Goal: Task Accomplishment & Management: Manage account settings

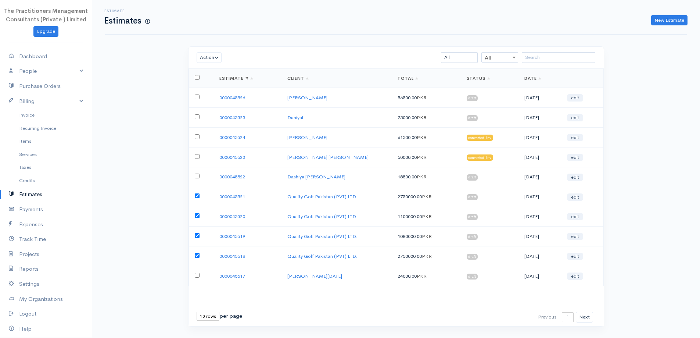
click at [192, 196] on td at bounding box center [200, 197] width 25 height 20
click at [198, 199] on td at bounding box center [200, 197] width 25 height 20
click at [196, 194] on input "checkbox" at bounding box center [197, 195] width 5 height 5
checkbox input "false"
click at [198, 214] on input "checkbox" at bounding box center [197, 215] width 5 height 5
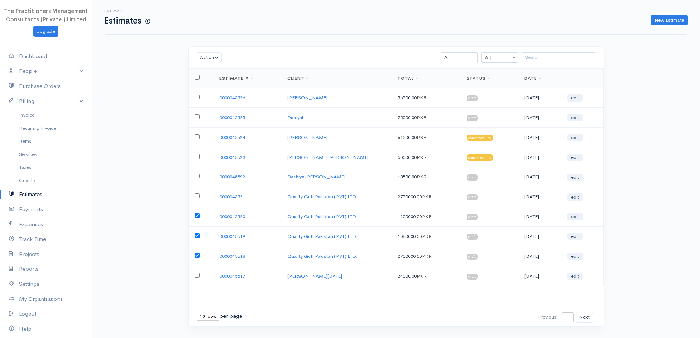
checkbox input "false"
click at [195, 235] on input "checkbox" at bounding box center [197, 235] width 5 height 5
checkbox input "false"
click at [197, 257] on input "checkbox" at bounding box center [197, 255] width 5 height 5
checkbox input "false"
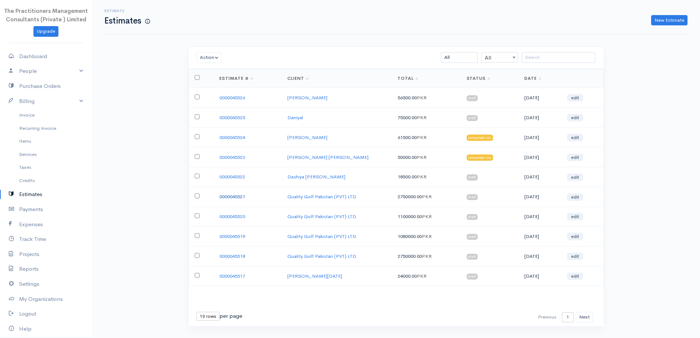
click at [233, 198] on link "0000045521" at bounding box center [232, 196] width 26 height 6
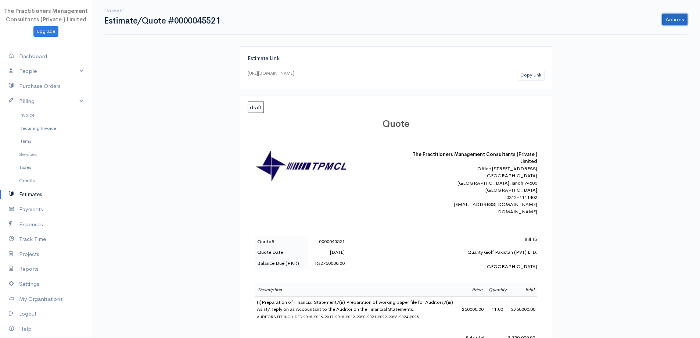
click at [667, 18] on link "Actions" at bounding box center [674, 20] width 25 height 12
click at [657, 36] on link "Edit Estimate" at bounding box center [655, 35] width 65 height 13
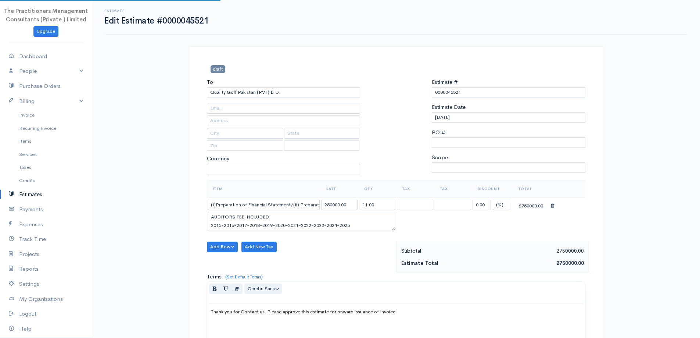
select select "[GEOGRAPHIC_DATA]"
select select "PKR"
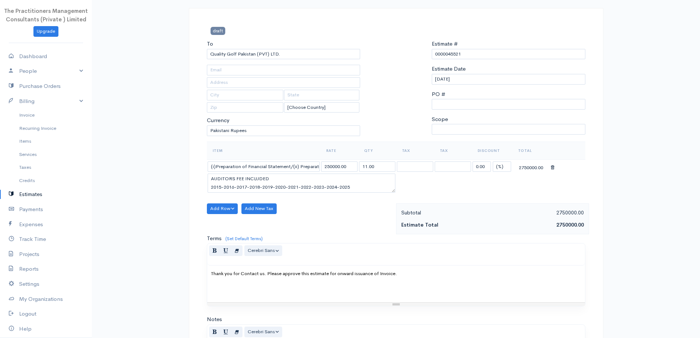
scroll to position [144, 0]
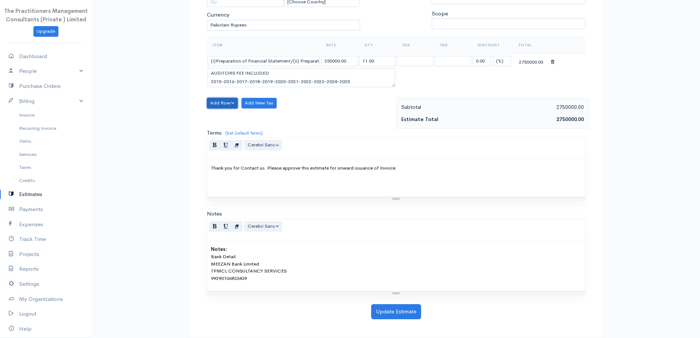
click at [231, 101] on button "Add Row" at bounding box center [222, 103] width 31 height 11
click at [239, 117] on link "Add Item Row" at bounding box center [236, 118] width 58 height 13
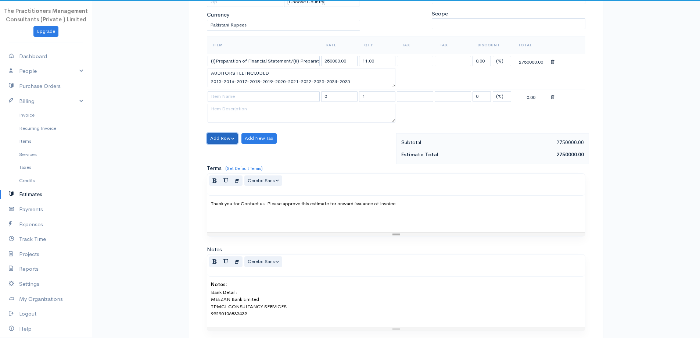
click at [230, 135] on button "Add Row" at bounding box center [222, 138] width 31 height 11
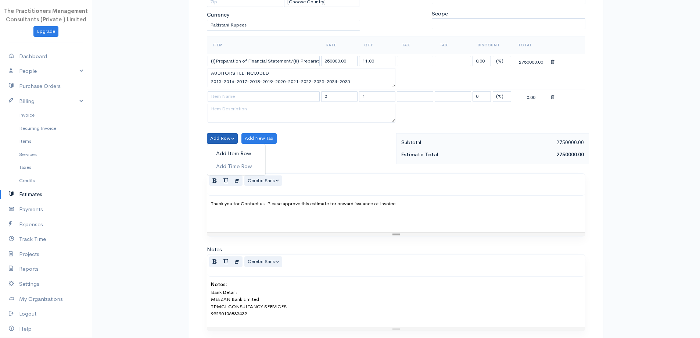
click at [230, 151] on link "Add Item Row" at bounding box center [236, 153] width 58 height 13
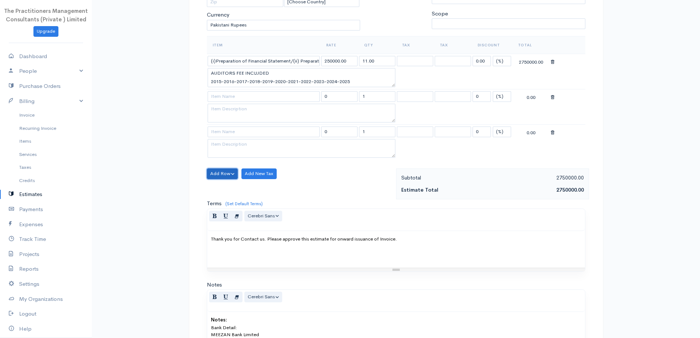
drag, startPoint x: 229, startPoint y: 174, endPoint x: 234, endPoint y: 193, distance: 19.1
click at [229, 174] on button "Add Row" at bounding box center [222, 173] width 31 height 11
click at [229, 190] on link "Add Item Row" at bounding box center [236, 188] width 58 height 13
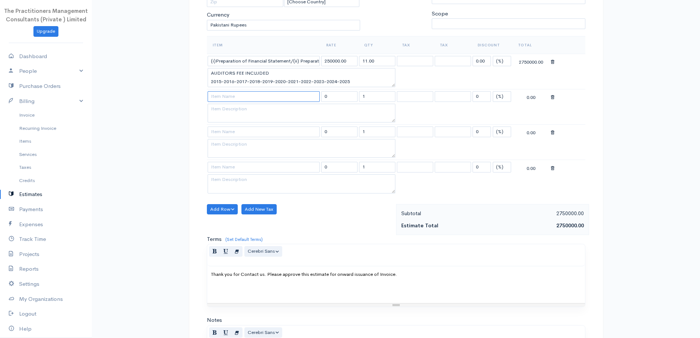
click at [235, 100] on input at bounding box center [264, 96] width 112 height 11
paste input "Submission of Income Tax Return along with Removal of Notice for Non Submission…"
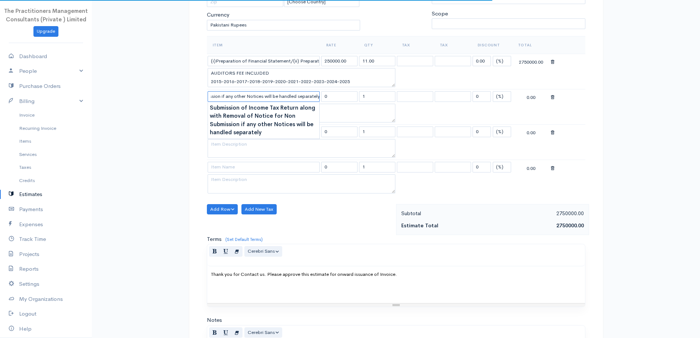
type input "Submission of Income Tax Return along with Removal of Notice for Non Submission…"
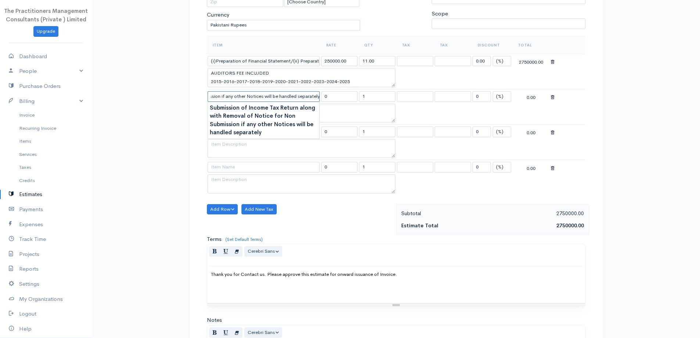
scroll to position [0, 0]
click at [339, 123] on td at bounding box center [301, 114] width 189 height 21
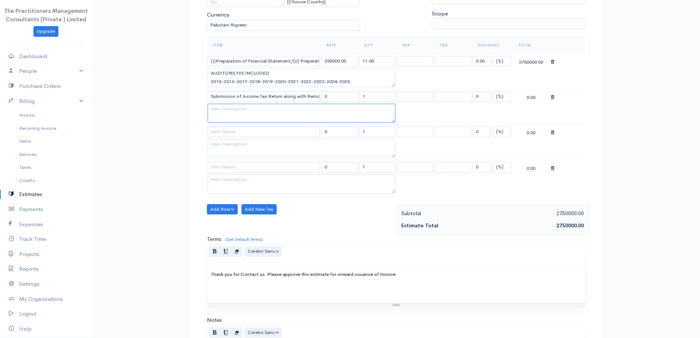
click at [283, 113] on textarea at bounding box center [302, 113] width 188 height 19
paste textarea "ANY PENALTY IMPOSED ON NON SUBMISSION WILL BE PAID BY THE CLIENT DIRECTLY 2015-…"
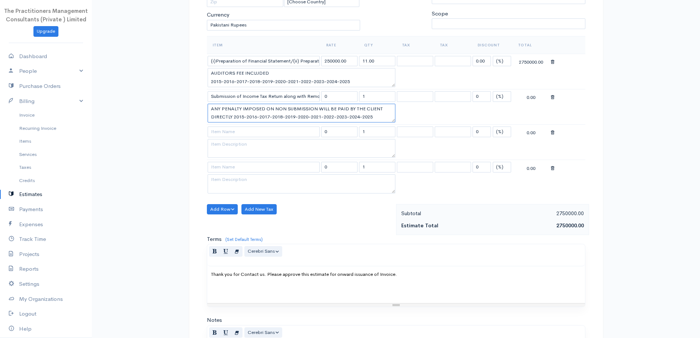
type textarea "ANY PENALTY IMPOSED ON NON SUBMISSION WILL BE PAID BY THE CLIENT DIRECTLY 2015-…"
click at [366, 98] on input "1" at bounding box center [377, 96] width 36 height 11
type input "11"
click at [366, 190] on textarea at bounding box center [302, 183] width 188 height 19
click at [340, 91] on input "0" at bounding box center [339, 96] width 36 height 11
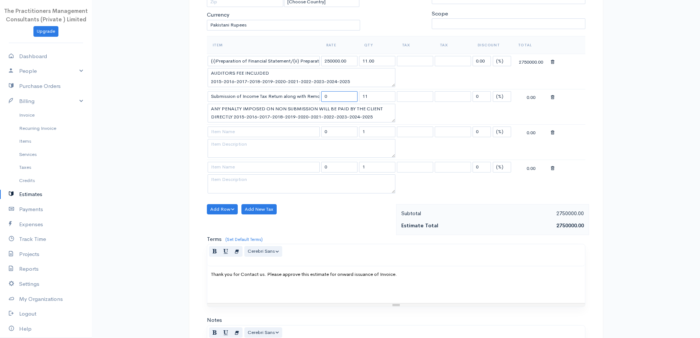
click at [341, 92] on input "0" at bounding box center [339, 96] width 36 height 11
type input "100000"
click at [403, 213] on div "Subtotal" at bounding box center [445, 213] width 95 height 9
click at [229, 129] on input at bounding box center [264, 131] width 112 height 11
paste input "Removal of GST blacklisting status since [DATE] and filling of GST returns upto…"
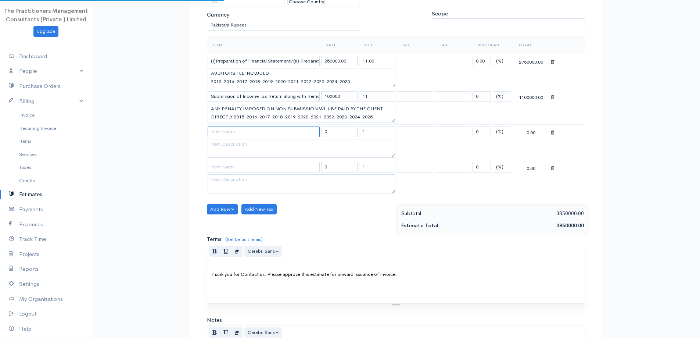
type input "Removal of GST blacklisting status since [DATE] and filling of GST returns upto…"
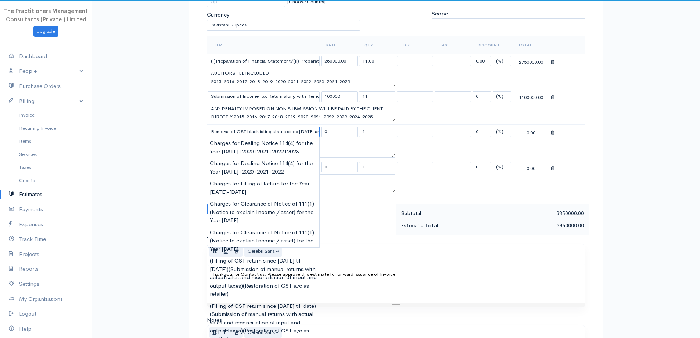
scroll to position [0, 67]
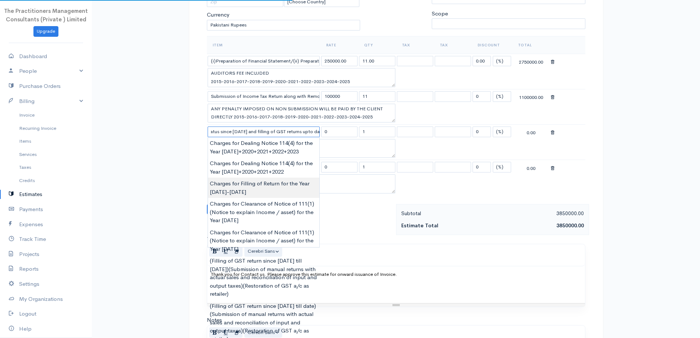
type input "120000.00"
type textarea "ALL FBR CHALLAN EXCLUDED 2017-2018-2019-2020-2021-2022-2023-2024-2025"
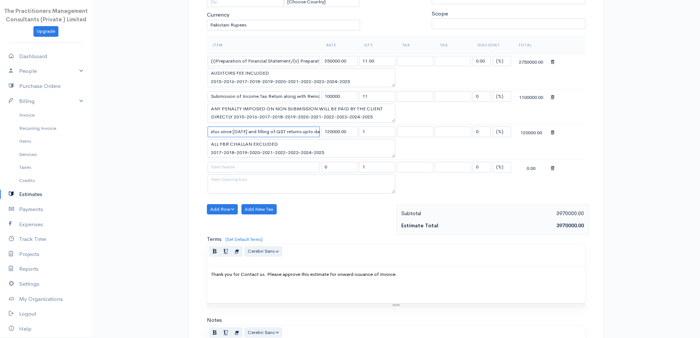
type input "Removal of GST blacklisting status since [DATE] and filling of GST returns upto…"
click at [388, 136] on input "1" at bounding box center [377, 131] width 36 height 11
type input "9"
click at [398, 229] on div "Estimate Total" at bounding box center [445, 225] width 95 height 9
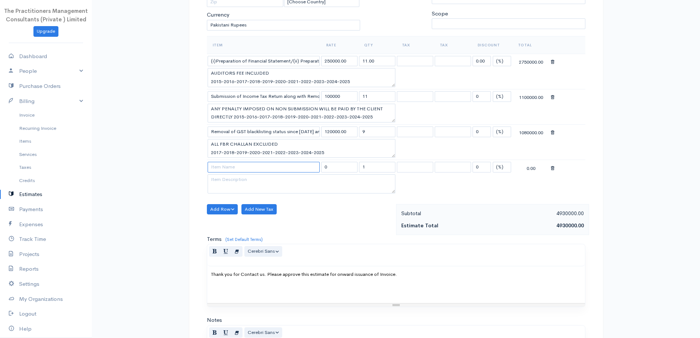
click at [231, 167] on input at bounding box center [264, 167] width 112 height 11
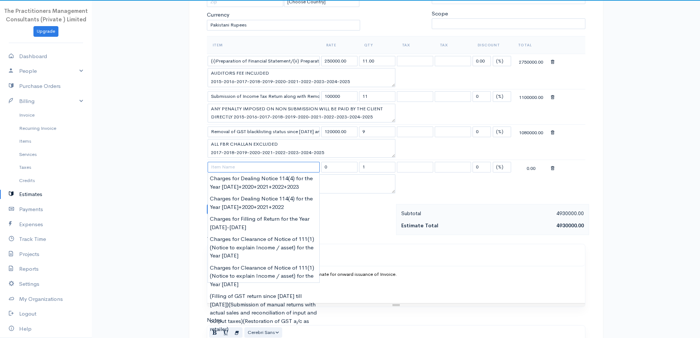
paste input "Preparation/Submission of all the relevant documents to SECP for regulation for…"
type input "Preparation/Submission of all the relevant documents to SECP for regulation for…"
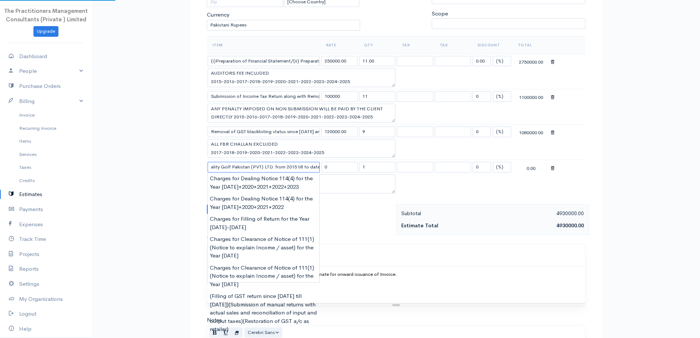
type input "250000.00"
type textarea "2015-2016-2017-2018-2019-2020-2021-2022-2023-2024-2025"
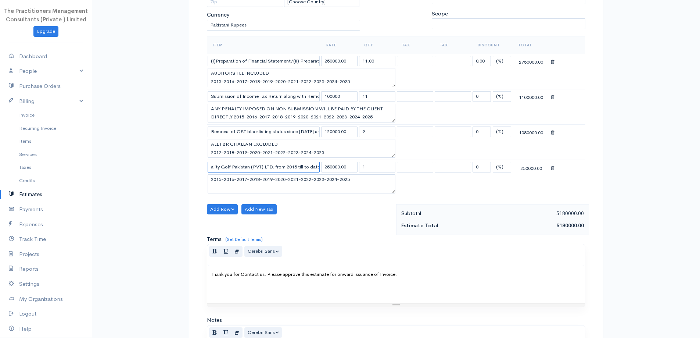
type input "Preparation/Submission of all the relevant documents to SECP for regulation for…"
click at [366, 167] on input "1" at bounding box center [377, 167] width 36 height 11
type input "11"
click at [342, 200] on div "Item Rate Qty Tax Tax Discount Total (i)Preparation of Financial Statement/(ii)…" at bounding box center [396, 120] width 378 height 168
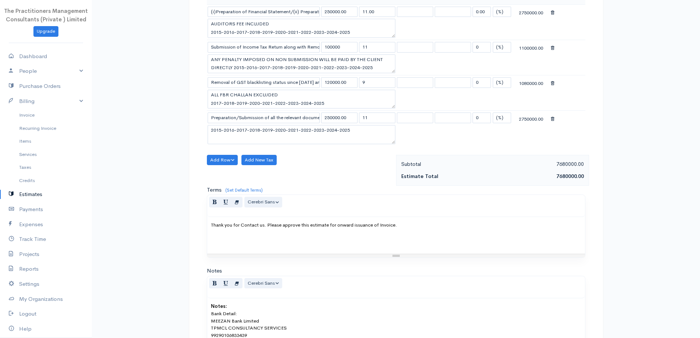
scroll to position [250, 0]
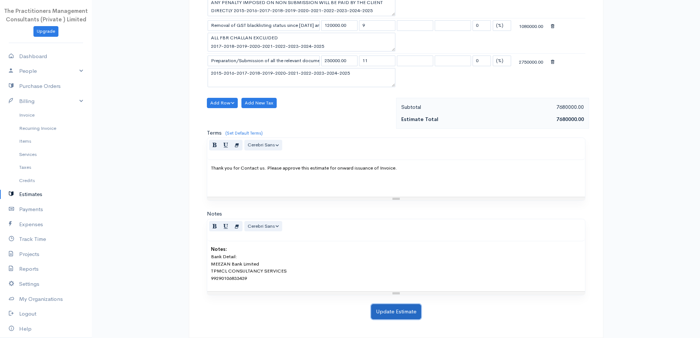
click at [413, 312] on button "Update Estimate" at bounding box center [396, 311] width 50 height 15
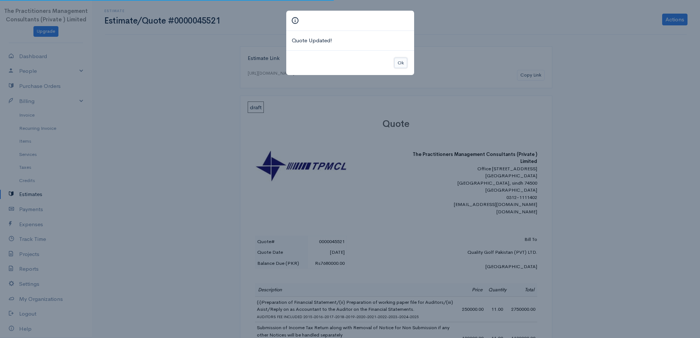
click at [402, 65] on button "Ok" at bounding box center [400, 63] width 13 height 11
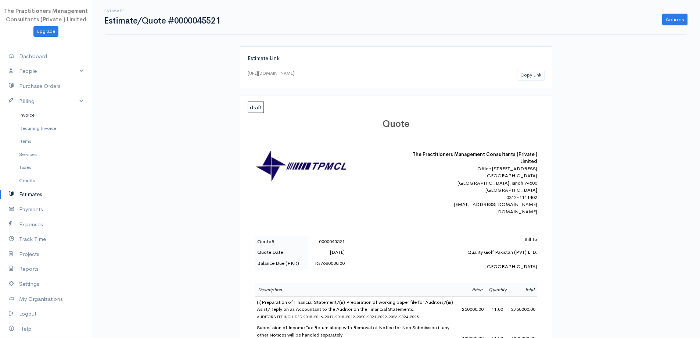
click at [29, 114] on link "Invoice" at bounding box center [46, 114] width 92 height 13
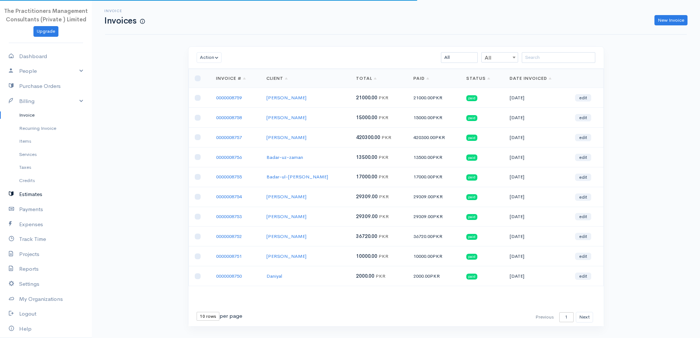
click at [32, 193] on link "Estimates" at bounding box center [46, 194] width 92 height 15
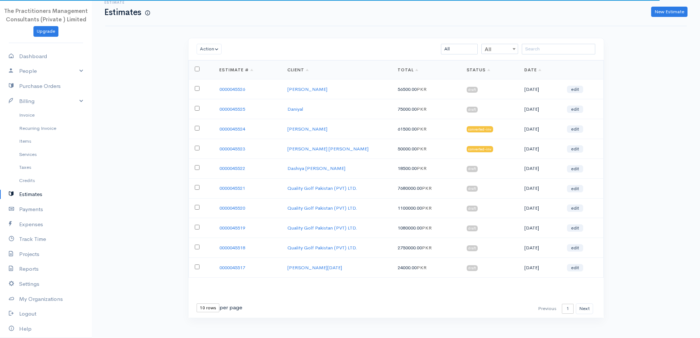
scroll to position [16, 0]
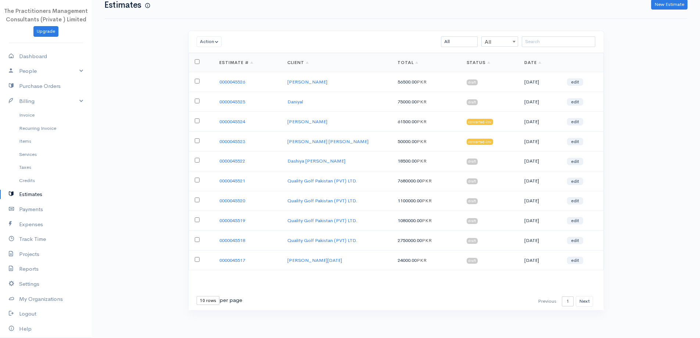
click at [196, 240] on input "checkbox" at bounding box center [197, 239] width 5 height 5
checkbox input "true"
click at [197, 219] on input "checkbox" at bounding box center [197, 219] width 5 height 5
checkbox input "true"
click at [195, 199] on input "checkbox" at bounding box center [197, 199] width 5 height 5
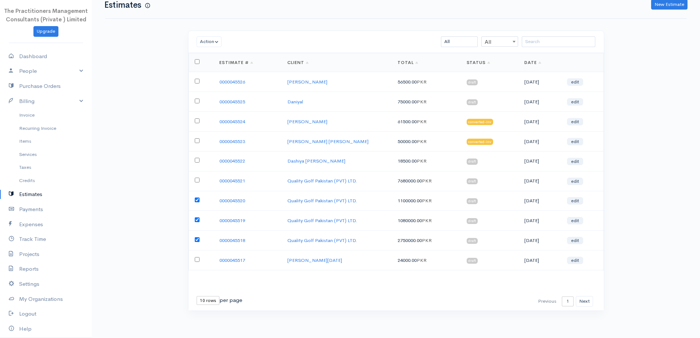
click at [197, 201] on input "checkbox" at bounding box center [197, 199] width 5 height 5
checkbox input "false"
drag, startPoint x: 196, startPoint y: 221, endPoint x: 195, endPoint y: 231, distance: 9.9
click at [195, 221] on input "checkbox" at bounding box center [197, 219] width 5 height 5
checkbox input "false"
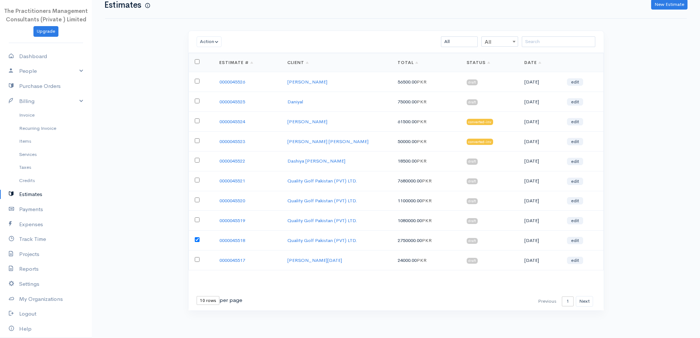
click at [198, 238] on input "checkbox" at bounding box center [197, 239] width 5 height 5
checkbox input "false"
click at [233, 183] on link "0000045521" at bounding box center [232, 180] width 26 height 6
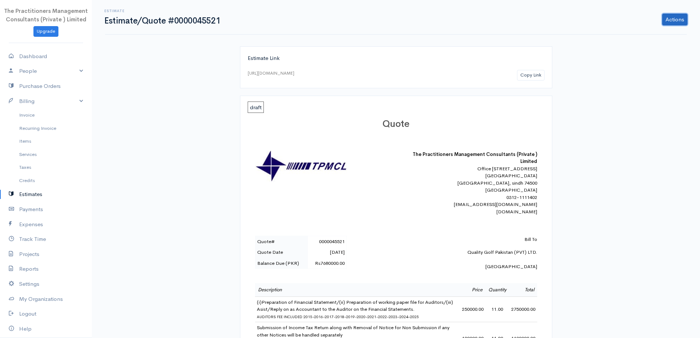
click at [676, 17] on link "Actions" at bounding box center [674, 20] width 25 height 12
click at [639, 97] on link "PDF" at bounding box center [655, 98] width 65 height 13
click at [29, 114] on link "Invoice" at bounding box center [46, 114] width 92 height 13
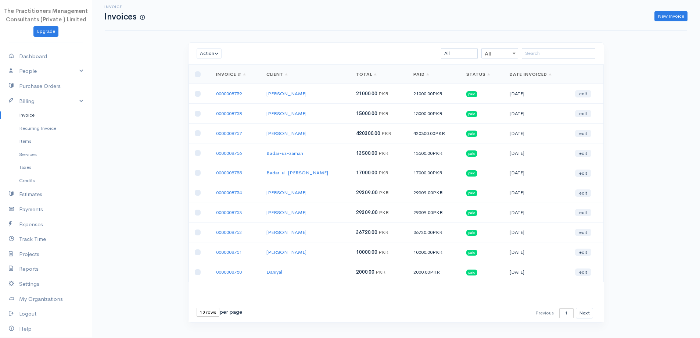
scroll to position [16, 0]
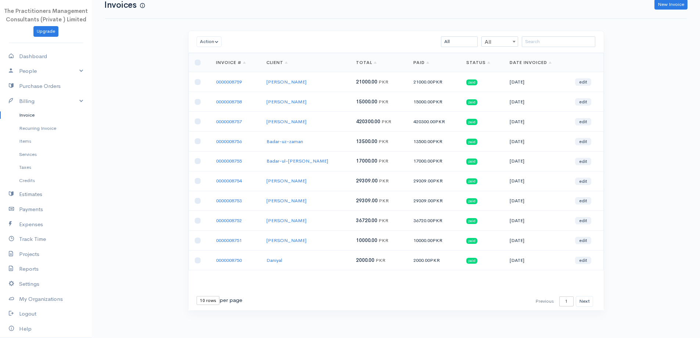
click at [202, 301] on select "10 rows 25 rows 50 rows" at bounding box center [208, 300] width 23 height 9
select select "50"
click at [197, 296] on select "10 rows 25 rows 50 rows" at bounding box center [208, 300] width 23 height 9
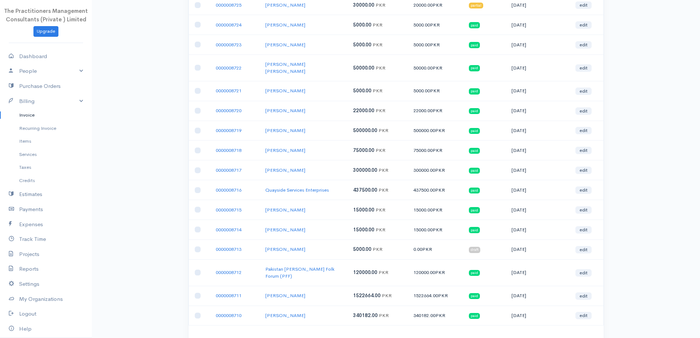
scroll to position [808, 0]
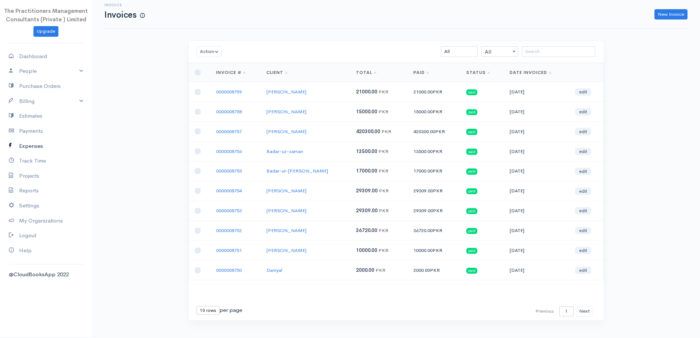
scroll to position [16, 0]
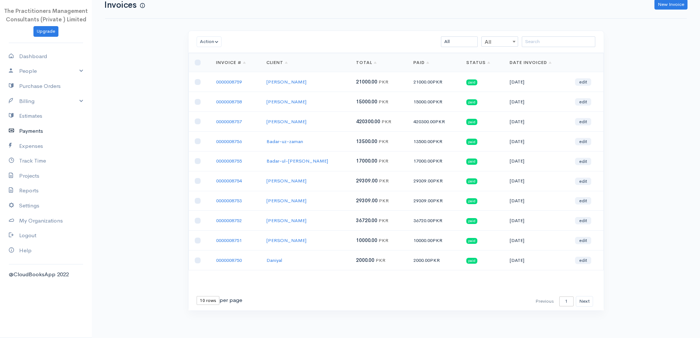
click at [24, 132] on link "Payments" at bounding box center [46, 130] width 92 height 15
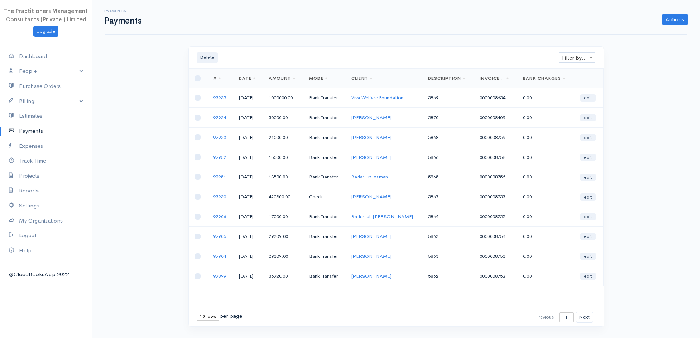
click at [28, 129] on link "Payments" at bounding box center [46, 130] width 92 height 15
click at [28, 130] on link "Payments" at bounding box center [46, 130] width 92 height 15
click at [29, 102] on link "Billing" at bounding box center [46, 101] width 92 height 15
click at [27, 102] on link "Billing" at bounding box center [46, 101] width 92 height 15
click at [29, 117] on link "Estimates" at bounding box center [46, 115] width 92 height 15
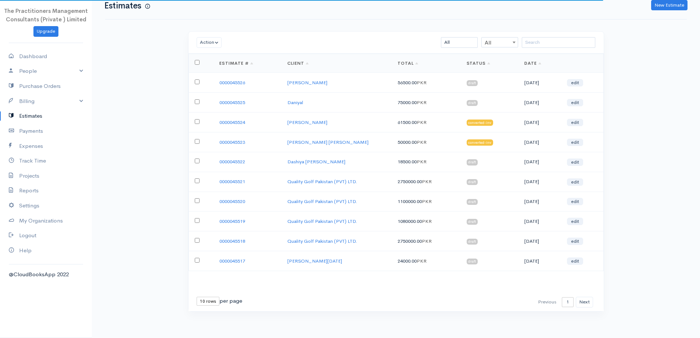
scroll to position [16, 0]
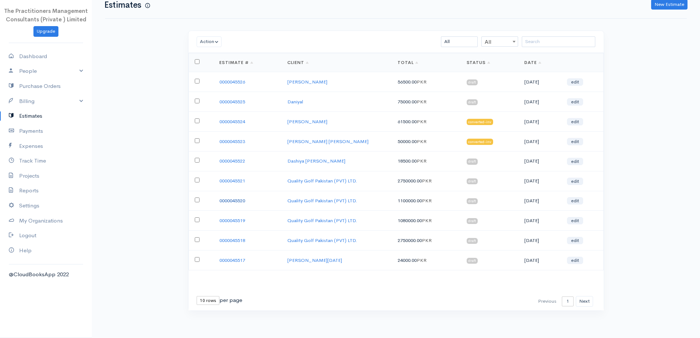
click at [230, 201] on link "0000045520" at bounding box center [232, 200] width 26 height 6
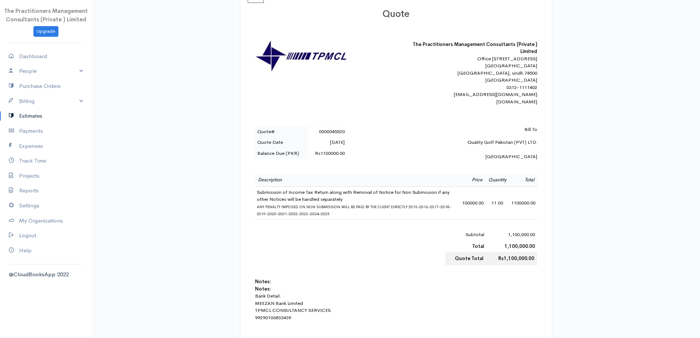
scroll to position [110, 0]
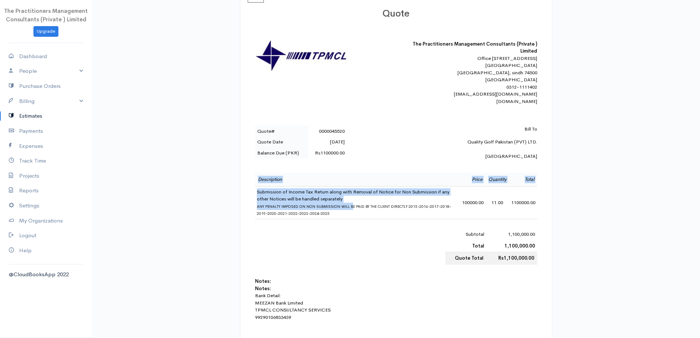
drag, startPoint x: 254, startPoint y: 200, endPoint x: 351, endPoint y: 212, distance: 98.1
click at [351, 212] on div "Quote The Practitioners Management Consultants (Private ) Limited Office No. 10…" at bounding box center [396, 180] width 297 height 358
click at [351, 212] on span "ANY PENALTY IMPOSED ON NON SUBMISSION WILL BE PAID BY THE CLIENT DIRECTLY 2015-…" at bounding box center [354, 210] width 194 height 12
drag, startPoint x: 257, startPoint y: 197, endPoint x: 345, endPoint y: 209, distance: 89.0
click at [345, 209] on td "Submission of Income Tax Return along with Removal of Notice for Non Submission…" at bounding box center [357, 202] width 205 height 33
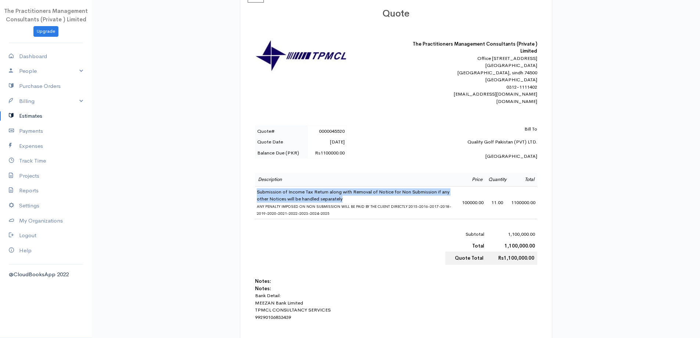
copy td "Submission of Income Tax Return along with Removal of Notice for Non Submission…"
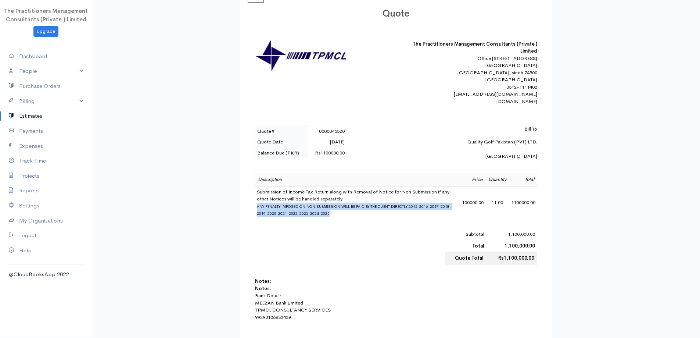
drag, startPoint x: 258, startPoint y: 212, endPoint x: 392, endPoint y: 218, distance: 134.6
click at [392, 218] on td "Submission of Income Tax Return along with Removal of Notice for Non Submission…" at bounding box center [357, 202] width 205 height 33
copy span "ANY PENALTY IMPOSED ON NON SUBMISSION WILL BE PAID BY THE CLIENT DIRECTLY 2015-…"
click at [31, 116] on link "Estimates" at bounding box center [46, 115] width 92 height 15
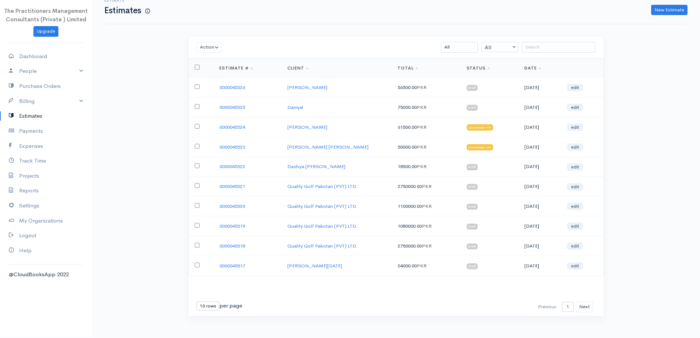
scroll to position [16, 0]
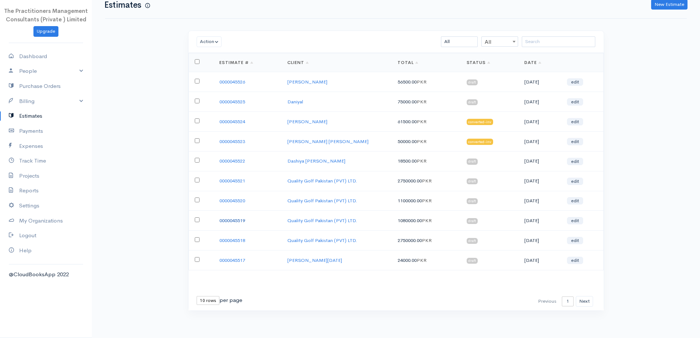
click at [231, 219] on link "0000045519" at bounding box center [232, 220] width 26 height 6
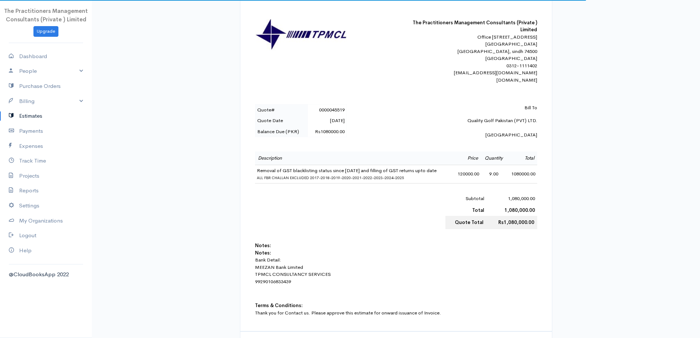
scroll to position [147, 0]
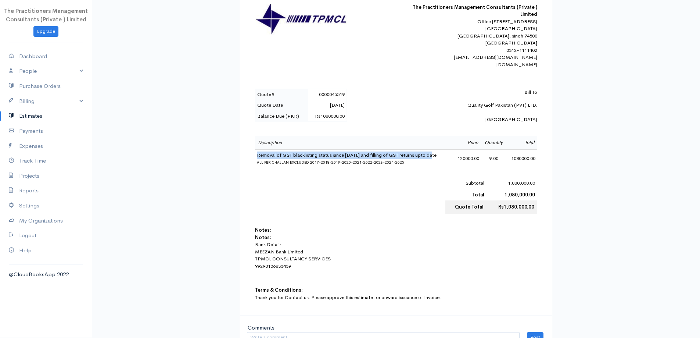
drag, startPoint x: 256, startPoint y: 160, endPoint x: 439, endPoint y: 161, distance: 183.3
click at [439, 161] on td "Removal of GST blacklisting status since 2017 and filling of GST returns upto d…" at bounding box center [354, 158] width 199 height 18
copy td "Removal of GST blacklisting status since [DATE] and filling of GST returns upto…"
click at [48, 120] on link "Estimates" at bounding box center [46, 115] width 92 height 15
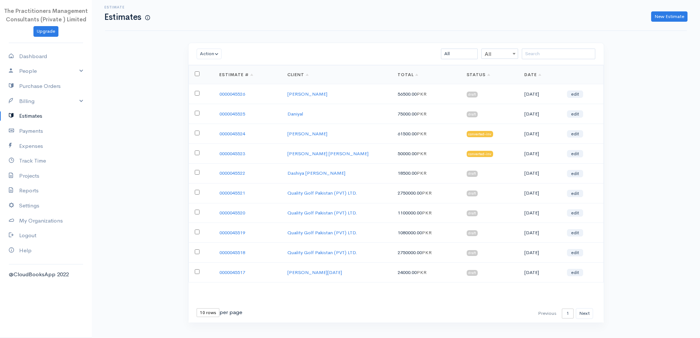
scroll to position [16, 0]
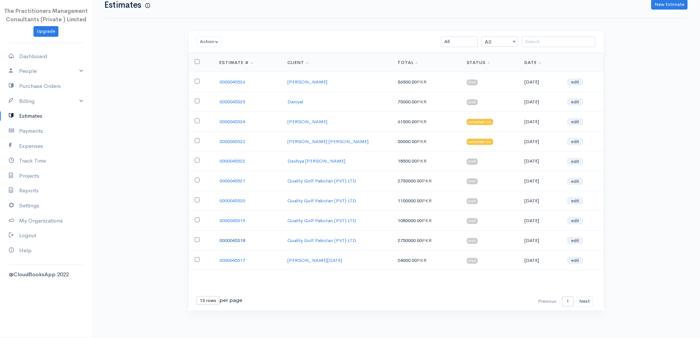
click at [229, 241] on link "0000045518" at bounding box center [232, 240] width 26 height 6
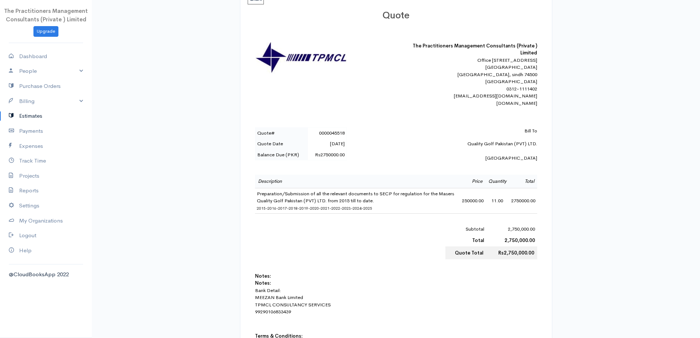
scroll to position [110, 0]
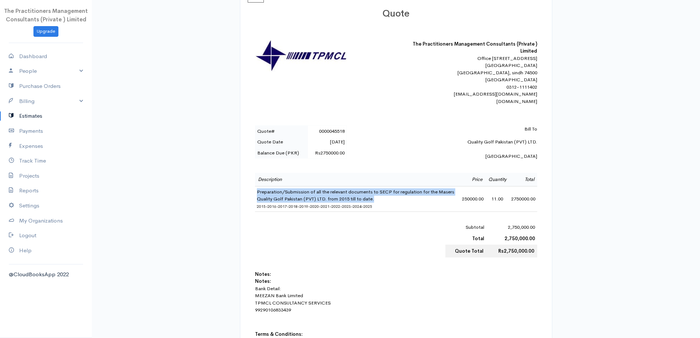
drag, startPoint x: 257, startPoint y: 198, endPoint x: 389, endPoint y: 206, distance: 132.1
click at [389, 206] on td "Preparation/Submission of all the relevant documents to SECP for regulation for…" at bounding box center [357, 199] width 205 height 26
copy td "Preparation/Submission of all the relevant documents to SECP for regulation for…"
click at [21, 97] on link "Billing" at bounding box center [46, 101] width 92 height 15
click at [35, 119] on link "Invoice" at bounding box center [46, 114] width 92 height 13
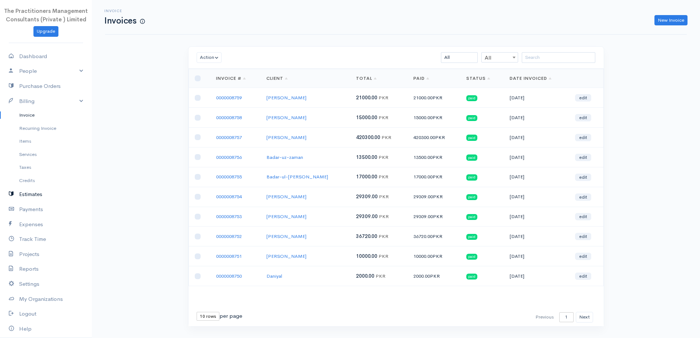
click at [29, 194] on link "Estimates" at bounding box center [46, 194] width 92 height 15
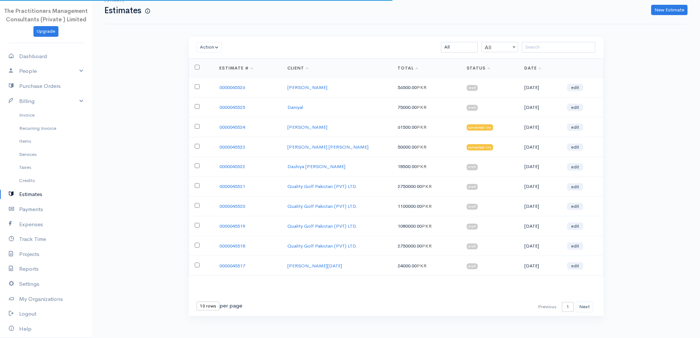
scroll to position [16, 0]
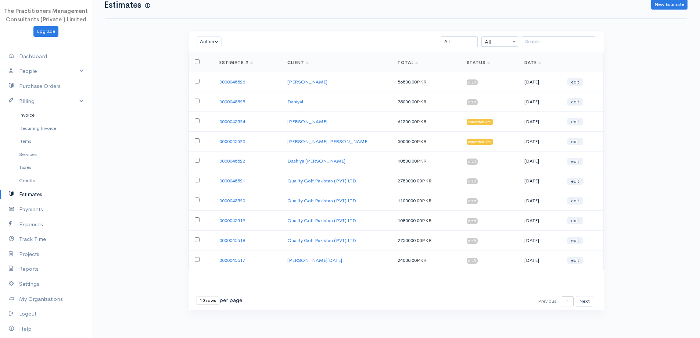
click at [51, 114] on link "Invoice" at bounding box center [46, 114] width 92 height 13
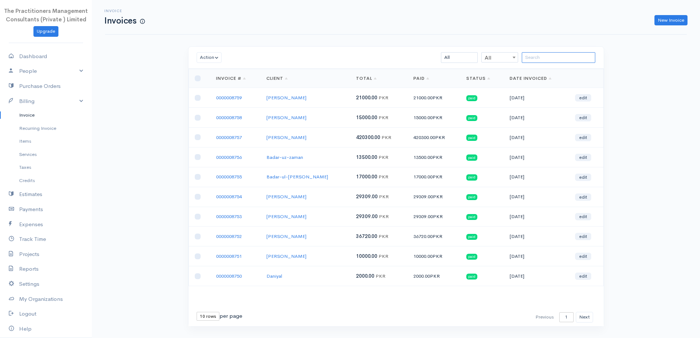
click at [551, 60] on input "search" at bounding box center [558, 57] width 73 height 11
